Goal: Information Seeking & Learning: Learn about a topic

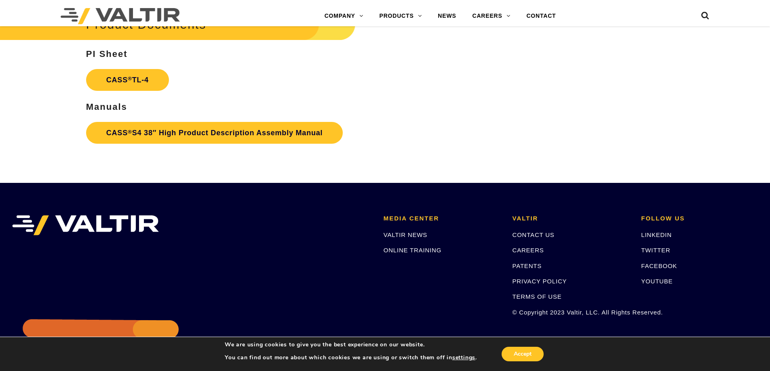
scroll to position [1212, 0]
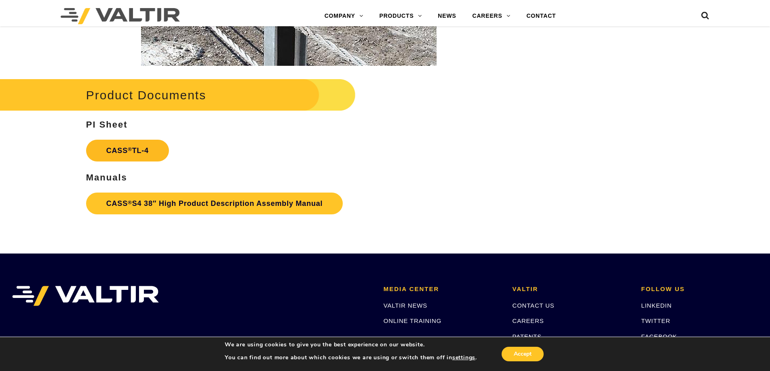
click at [115, 149] on link "CASS ® TL-4" at bounding box center [127, 151] width 83 height 22
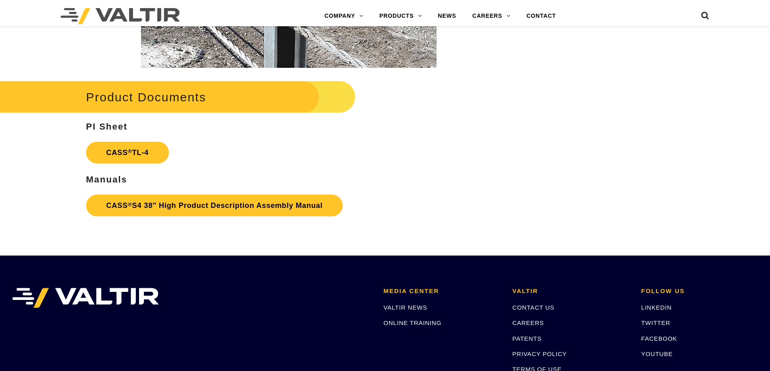
scroll to position [1212, 0]
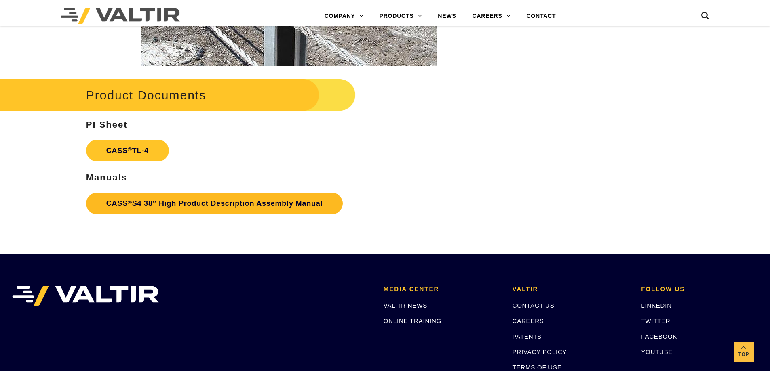
click at [211, 208] on link "CASS ® S4 38″ High Product Description Assembly Manual" at bounding box center [214, 204] width 257 height 22
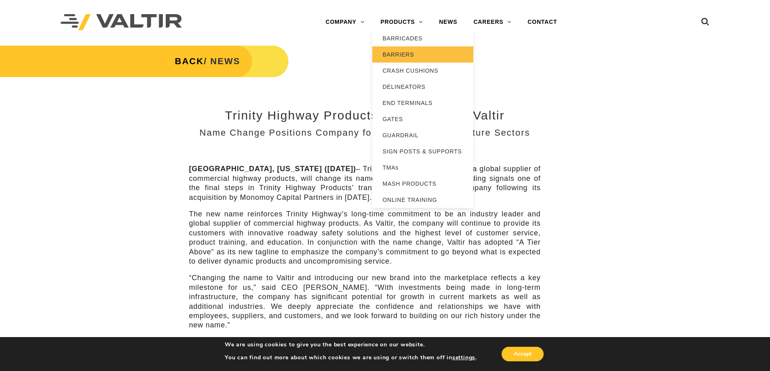
click at [413, 59] on link "BARRIERS" at bounding box center [422, 54] width 101 height 16
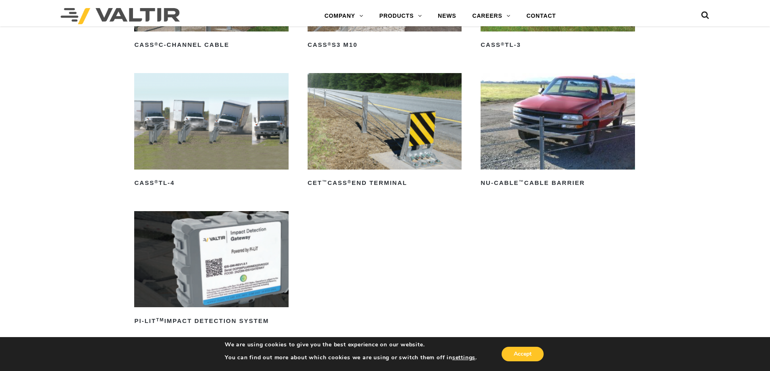
scroll to position [566, 0]
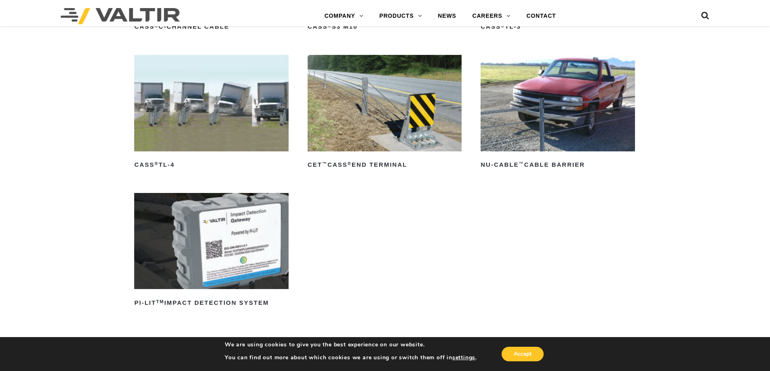
click at [197, 132] on img at bounding box center [211, 103] width 154 height 96
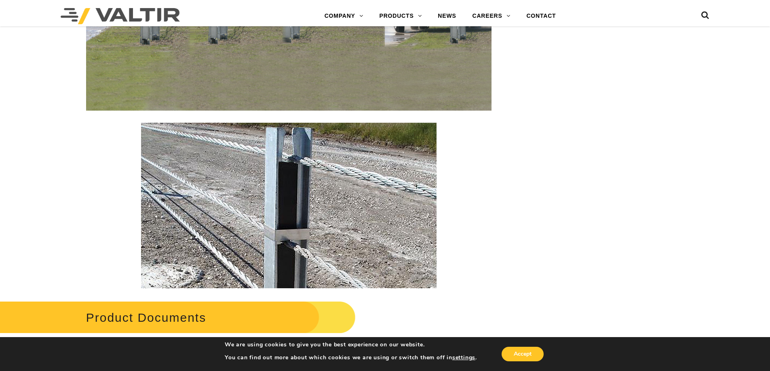
scroll to position [930, 0]
